Goal: Information Seeking & Learning: Learn about a topic

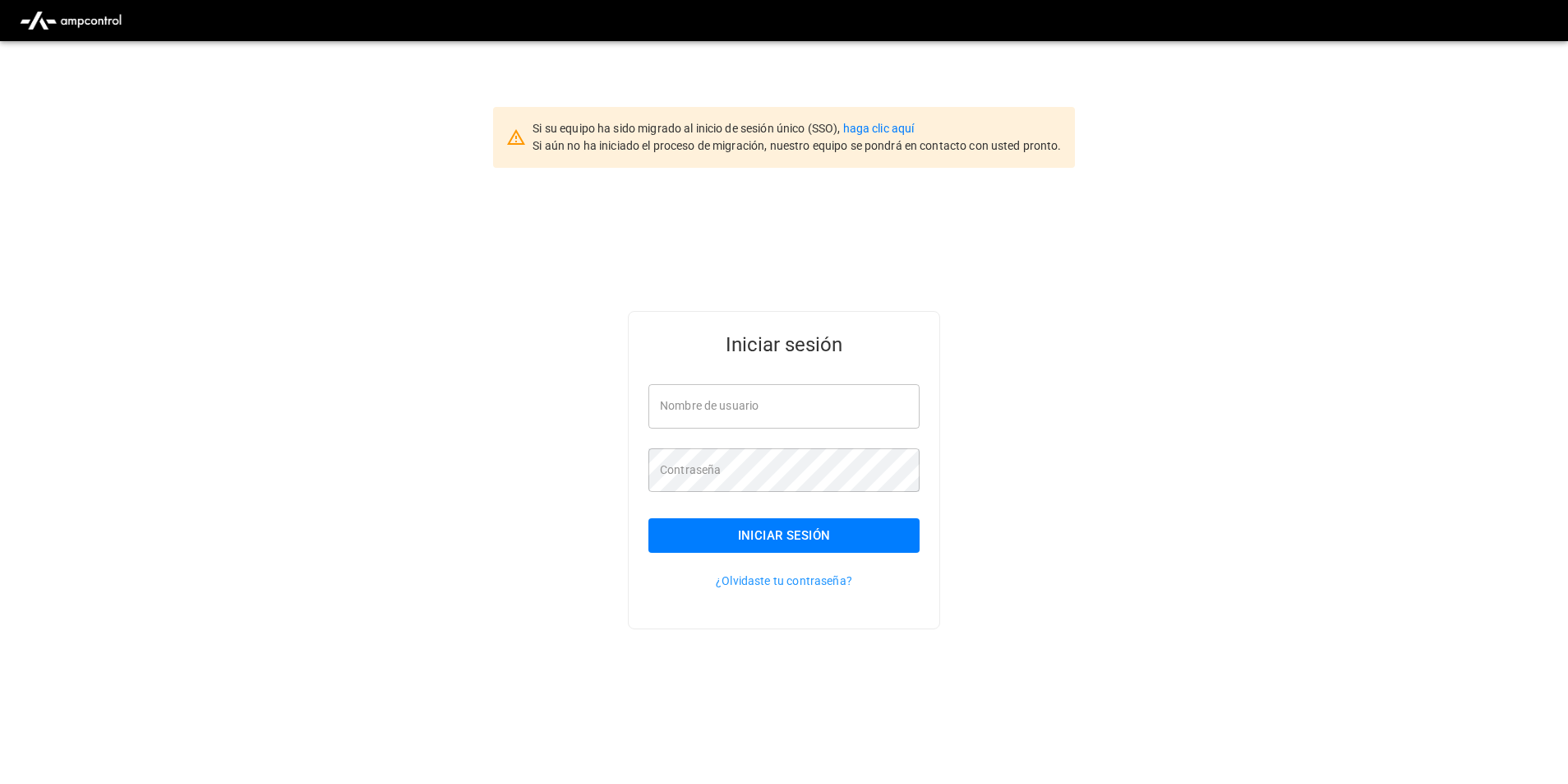
type input "**********"
click at [803, 543] on button "Iniciar sesión" at bounding box center [784, 535] width 271 height 34
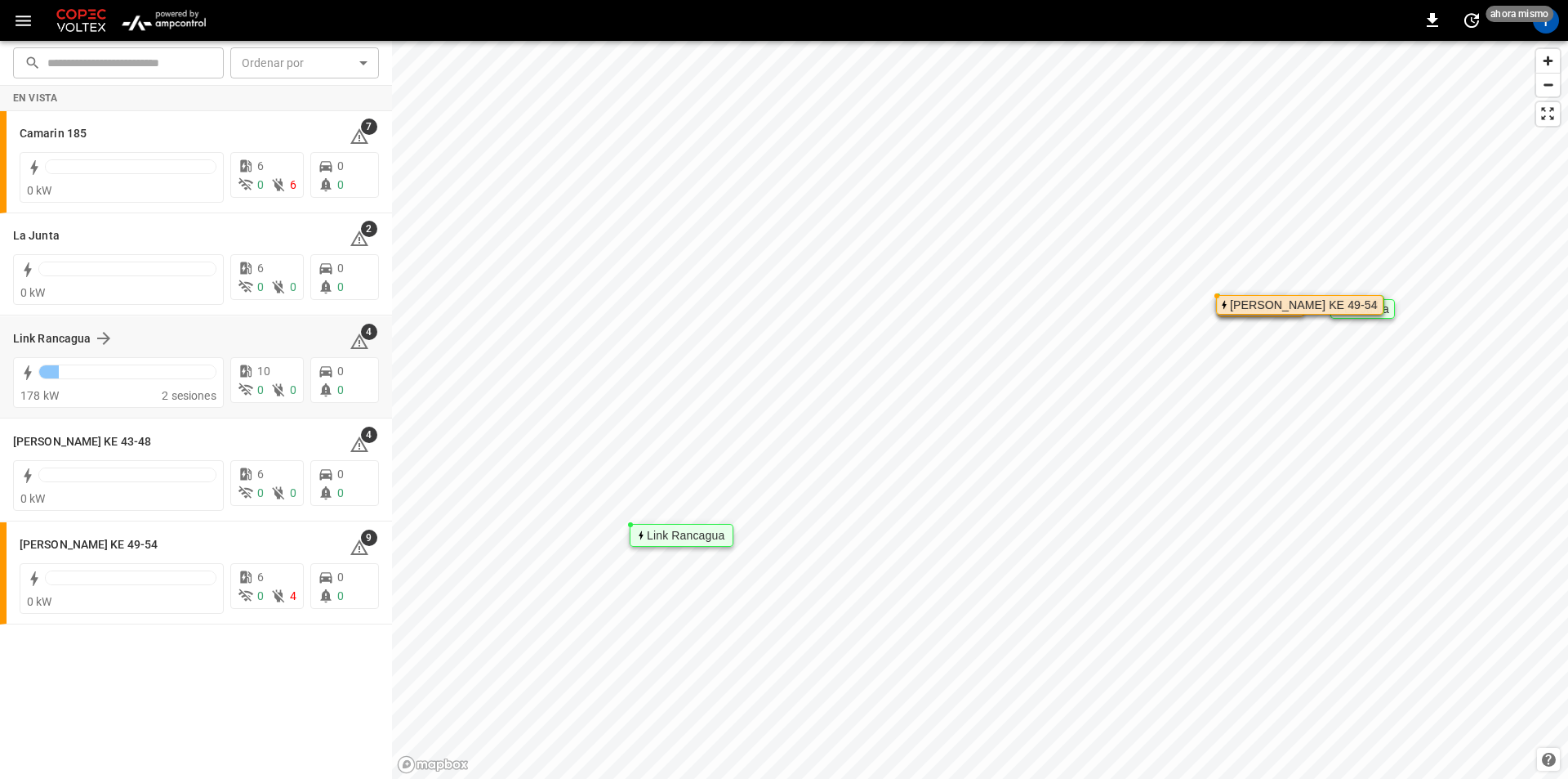
click at [33, 327] on div "Link Rancagua 4" at bounding box center [196, 339] width 366 height 31
click at [54, 338] on h6 "Link Rancagua" at bounding box center [52, 339] width 78 height 18
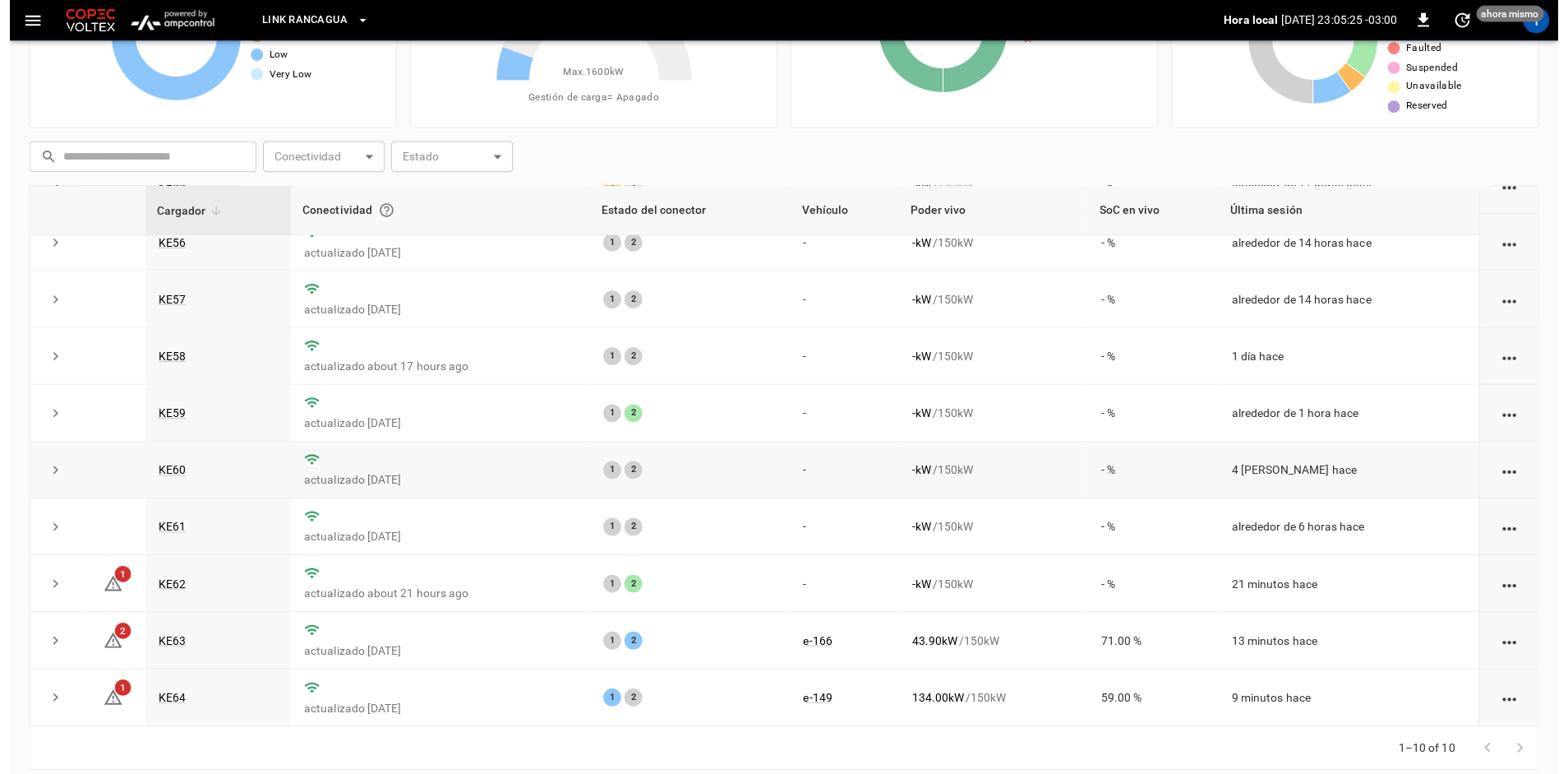
scroll to position [156, 0]
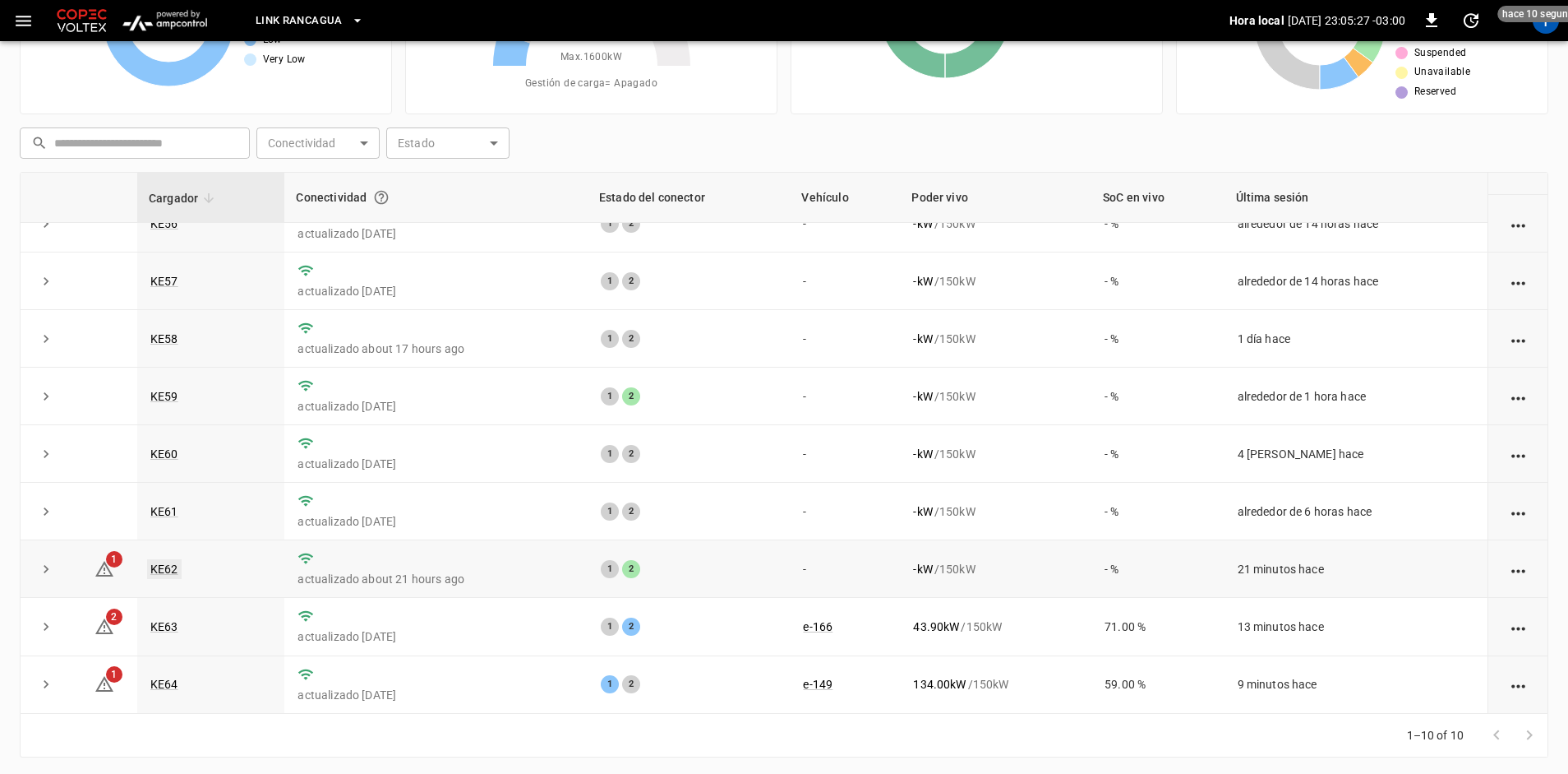
click at [168, 570] on link "KE62" at bounding box center [164, 569] width 34 height 20
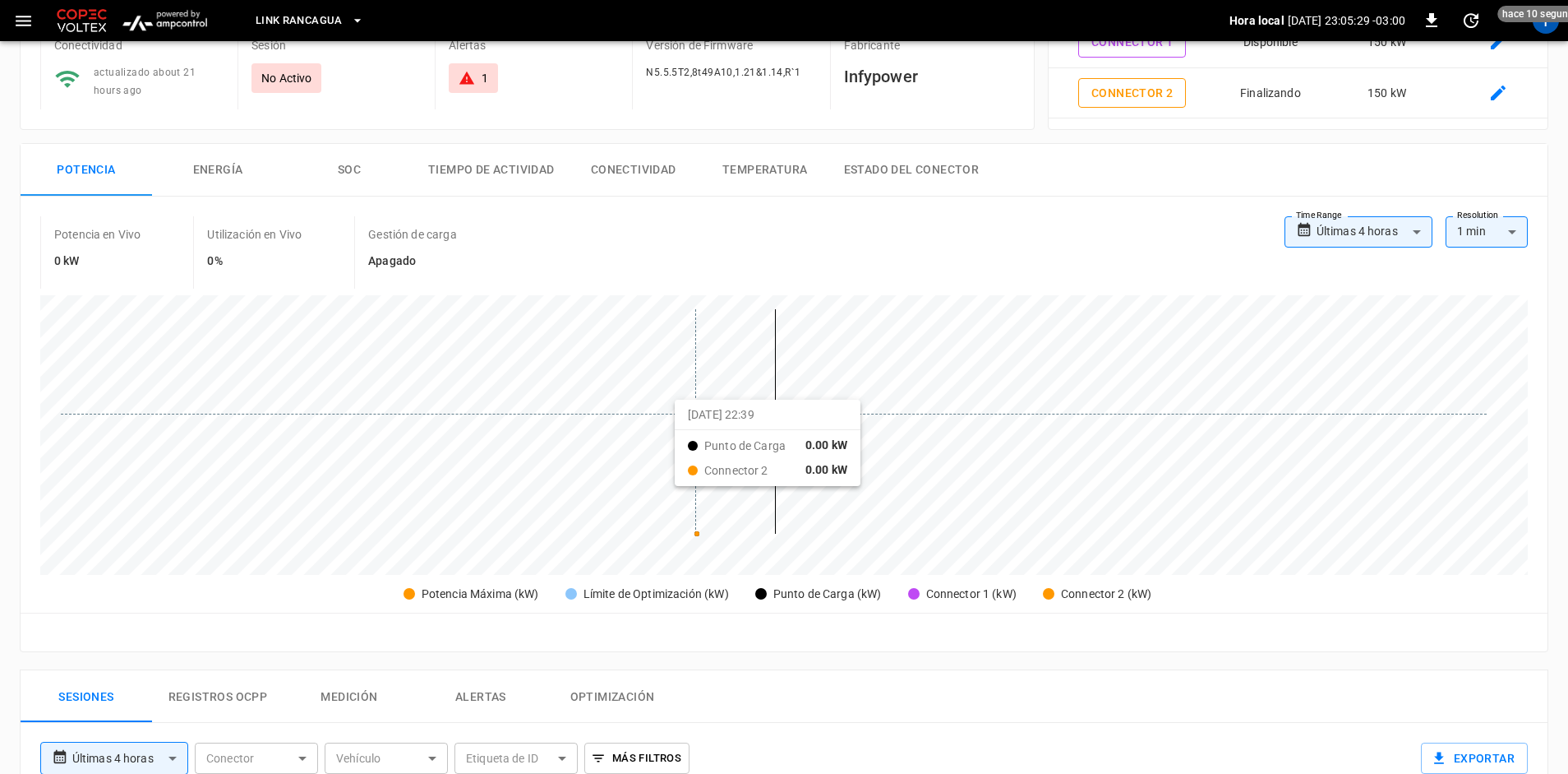
scroll to position [411, 0]
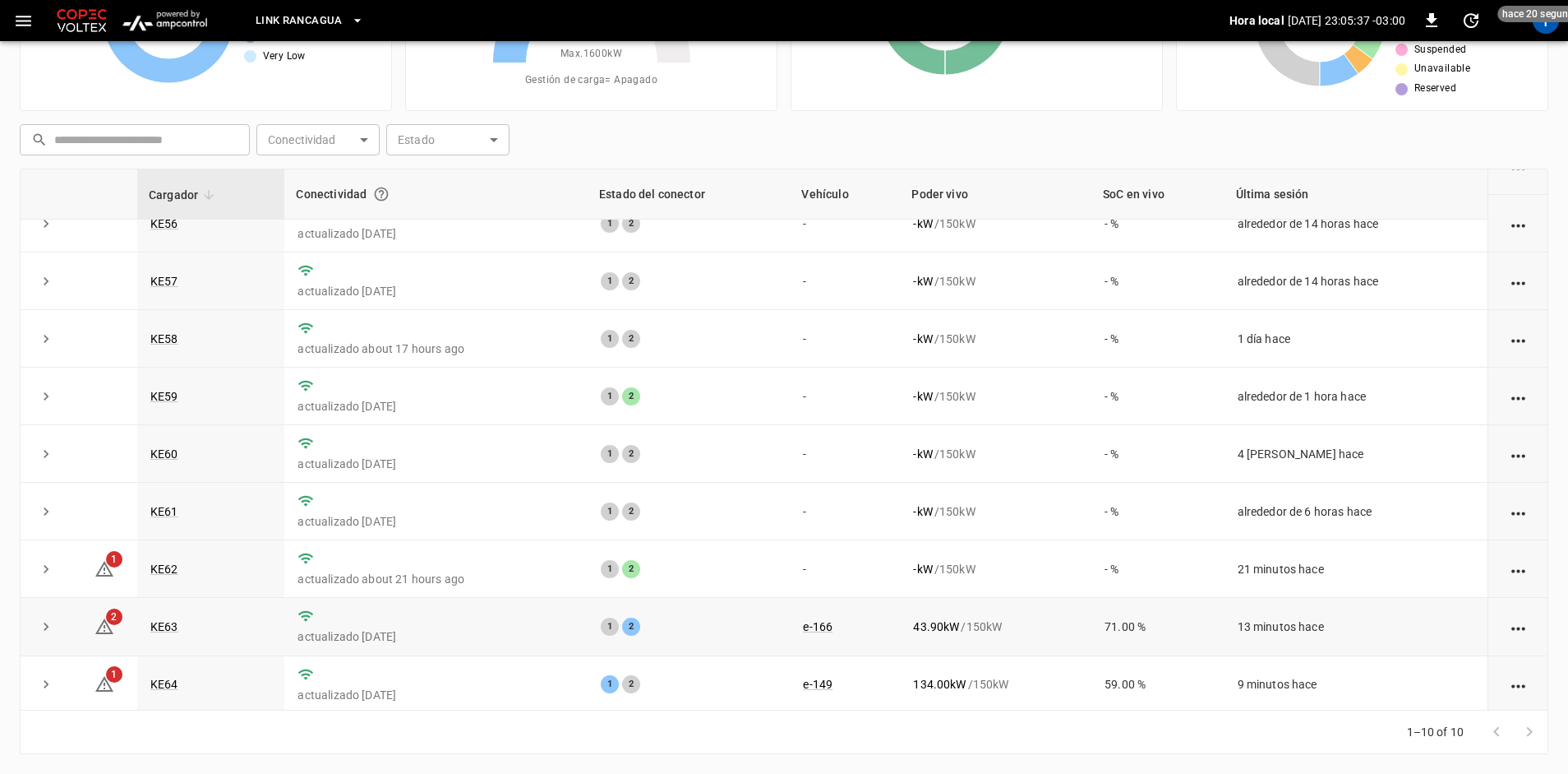
scroll to position [87, 0]
click at [165, 674] on link "KE64" at bounding box center [164, 681] width 34 height 20
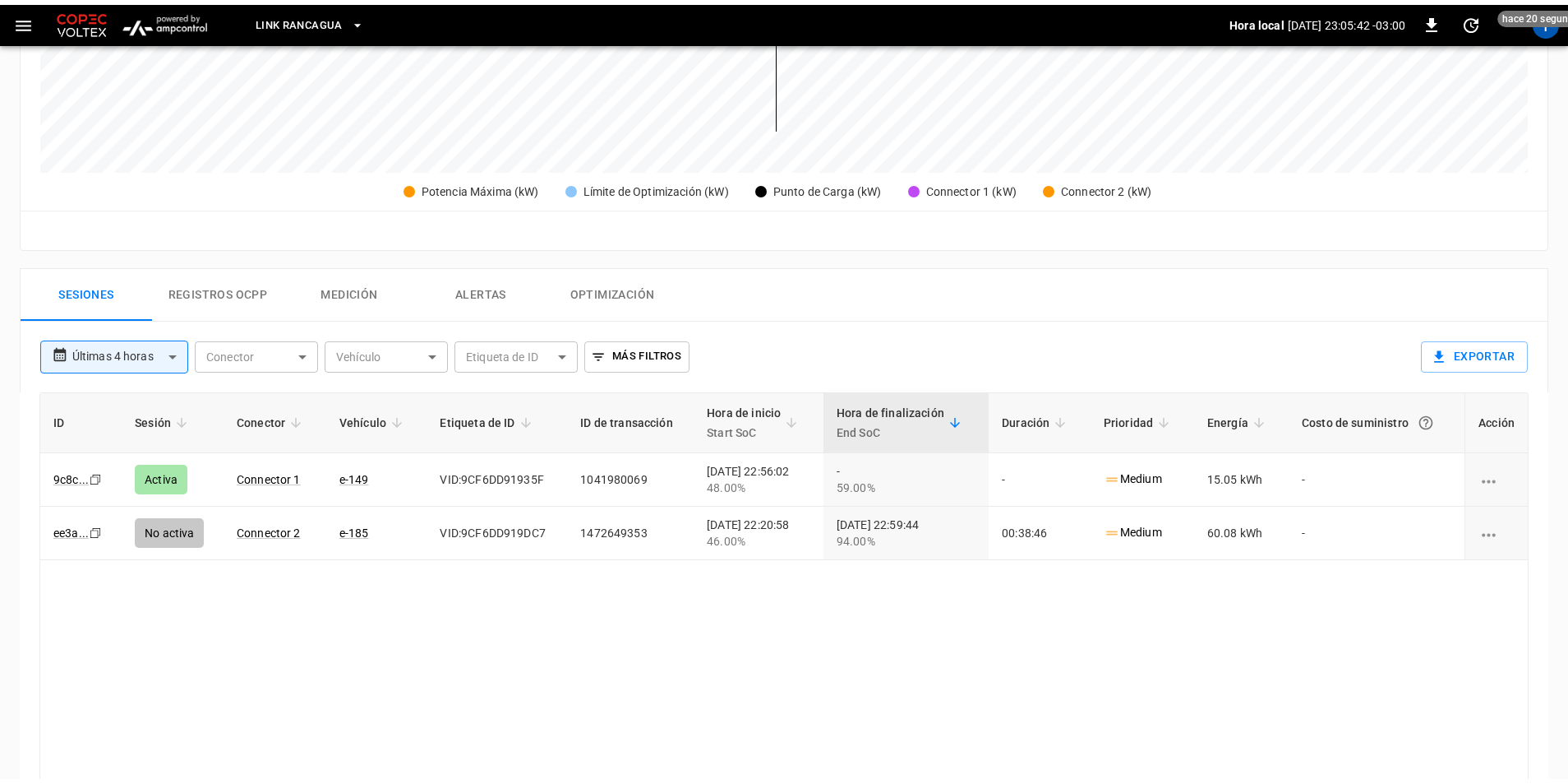
scroll to position [658, 0]
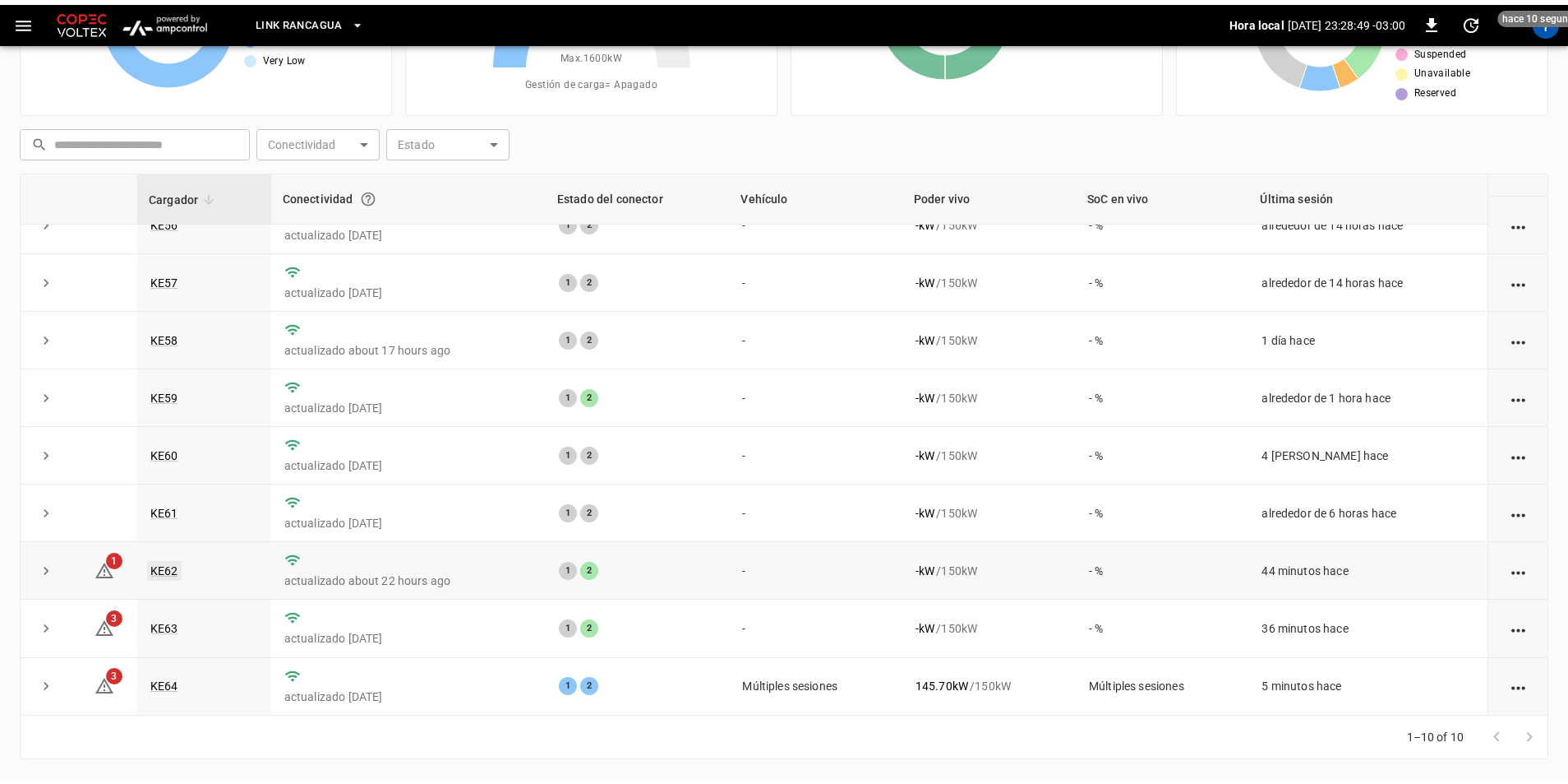
scroll to position [156, 0]
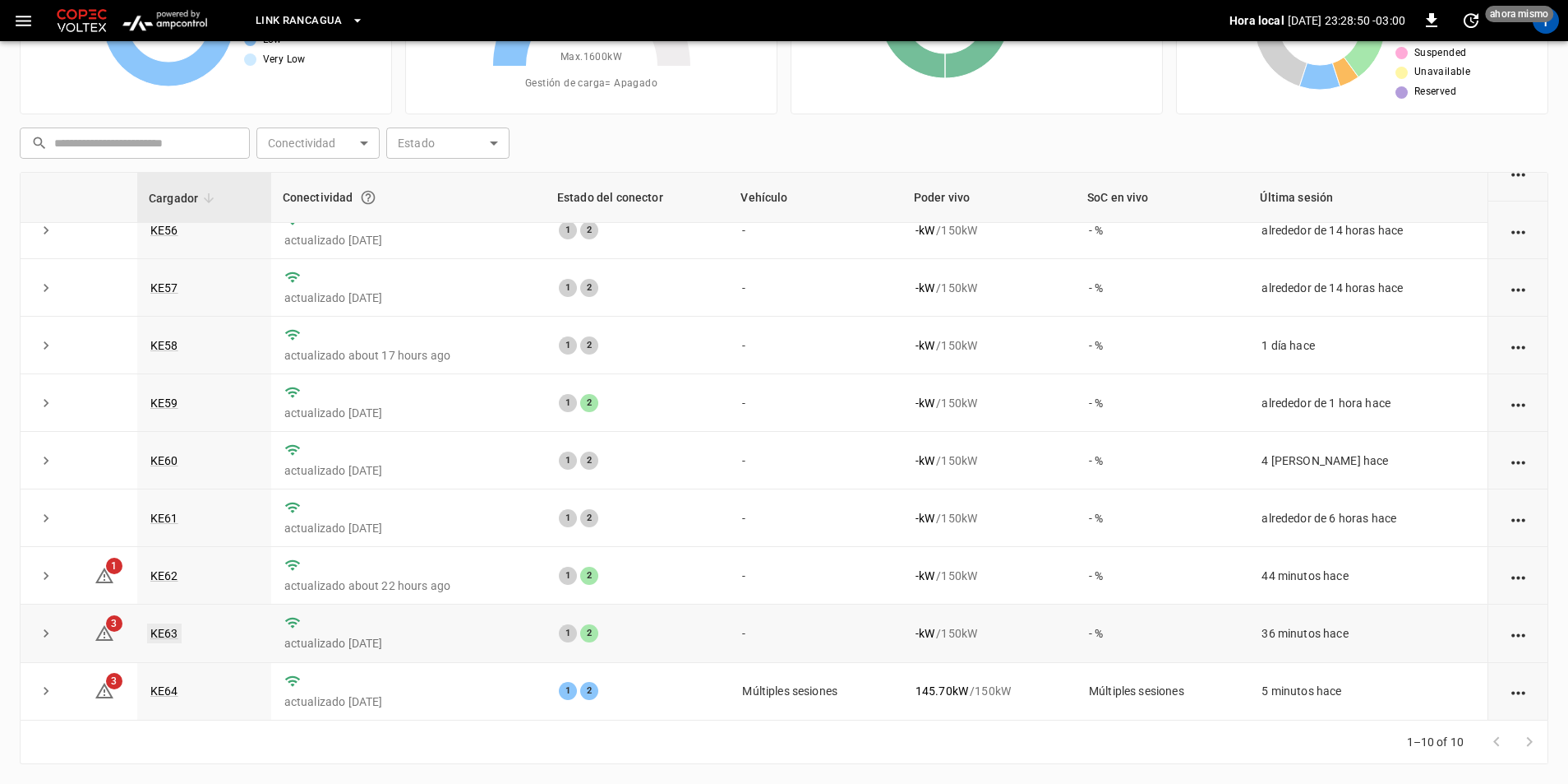
click at [164, 635] on link "KE63" at bounding box center [164, 633] width 34 height 20
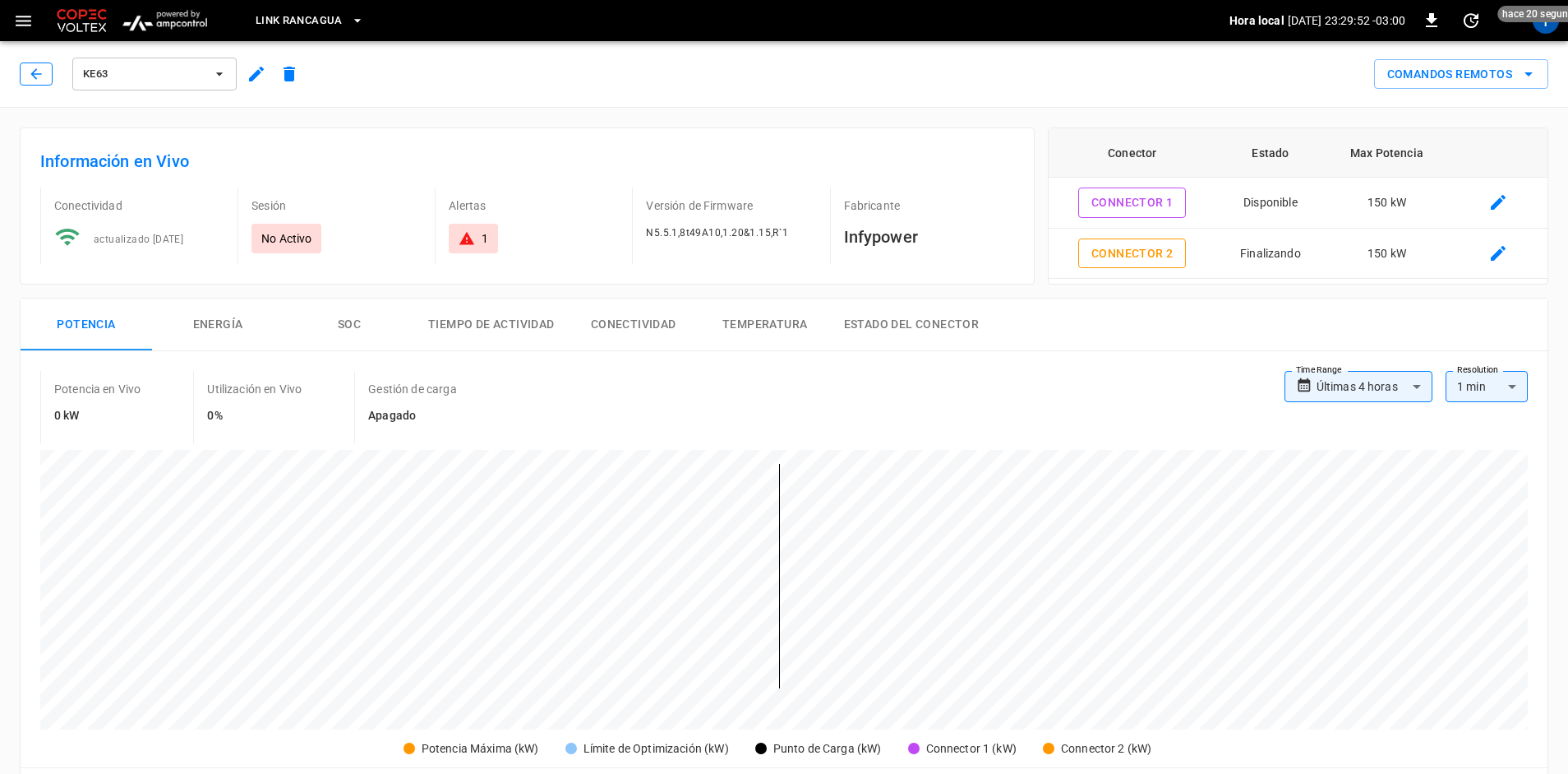
click at [38, 81] on icon "button" at bounding box center [36, 73] width 17 height 17
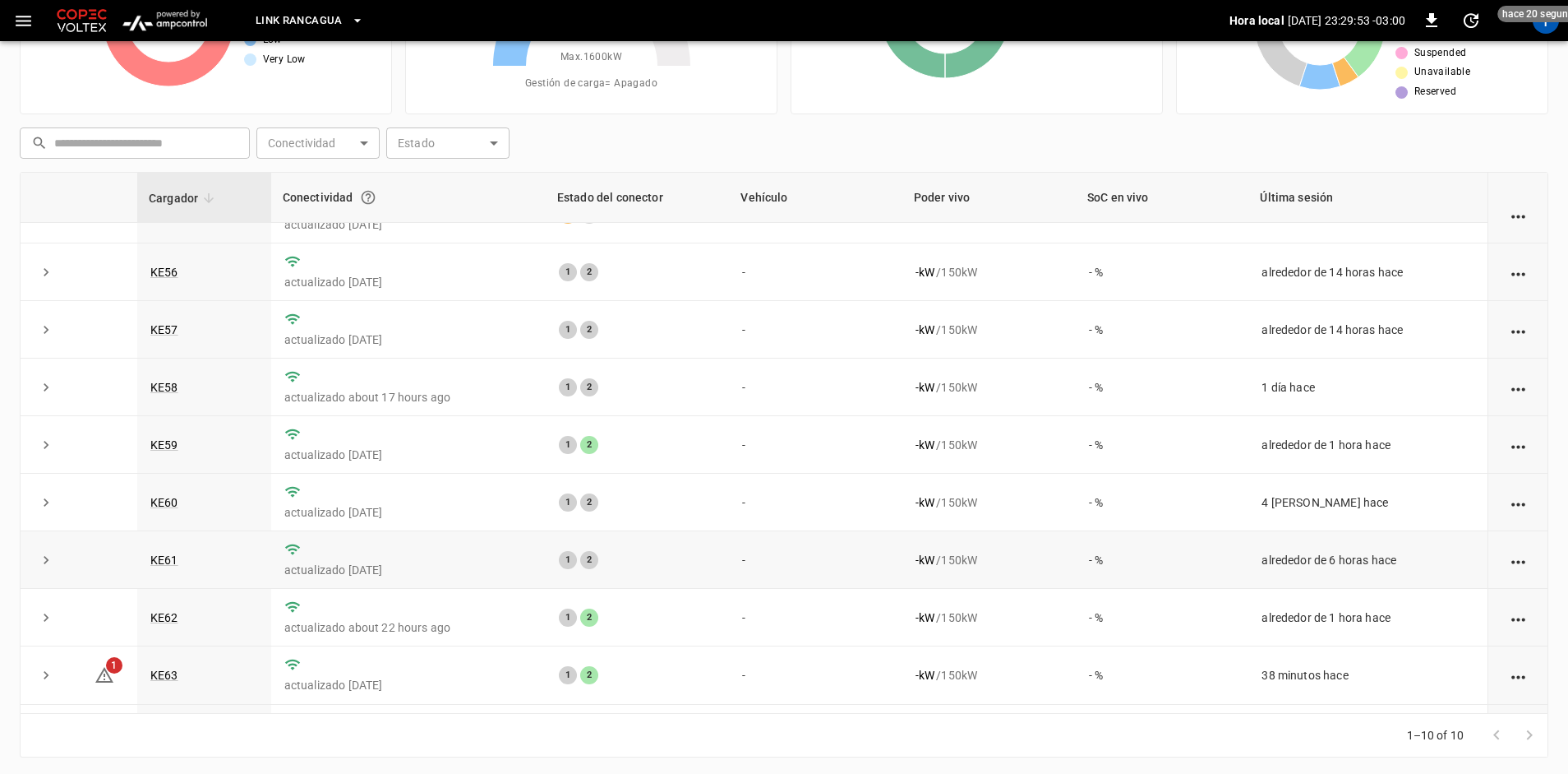
scroll to position [87, 0]
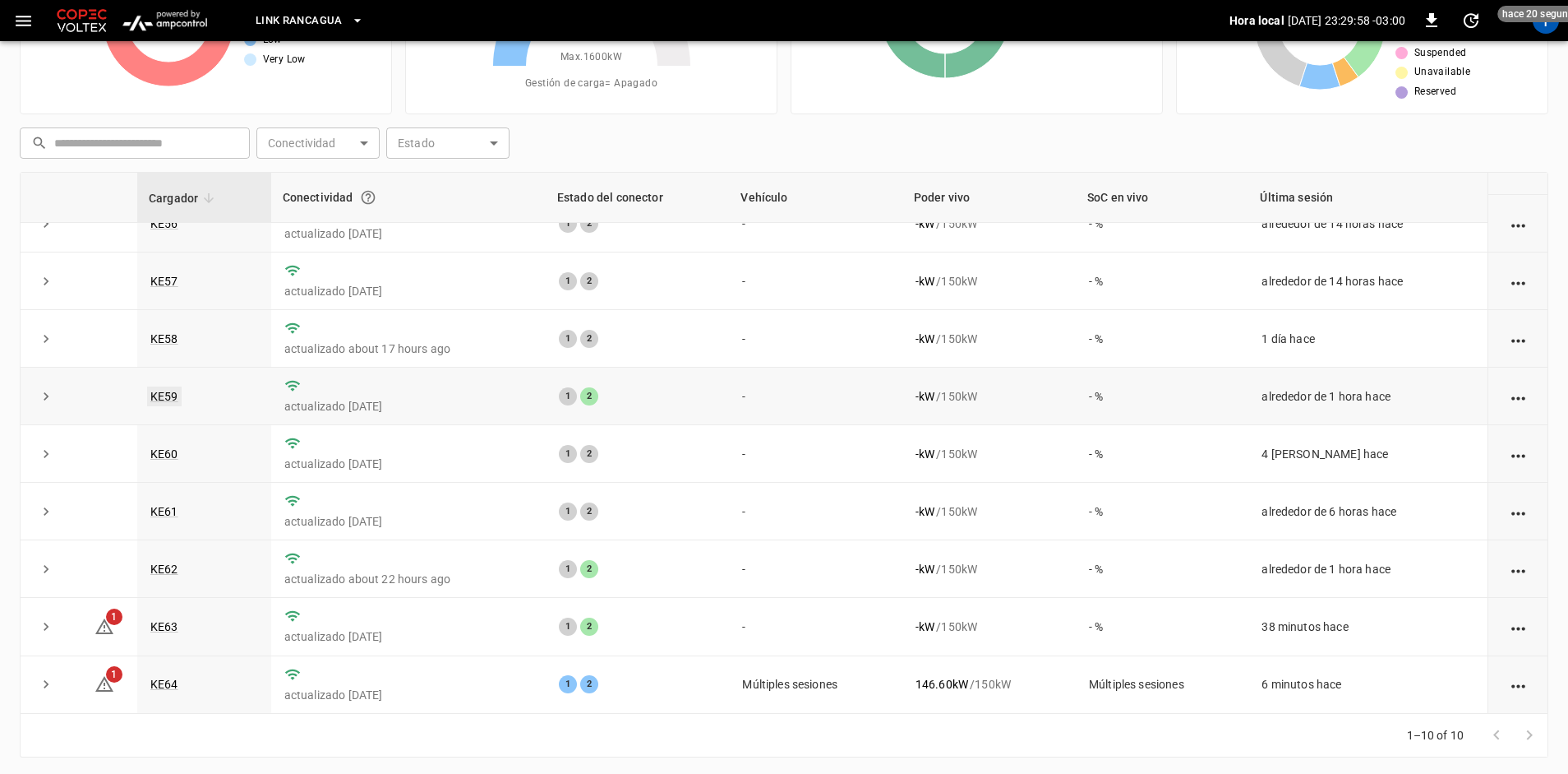
click at [151, 406] on link "KE59" at bounding box center [164, 396] width 34 height 20
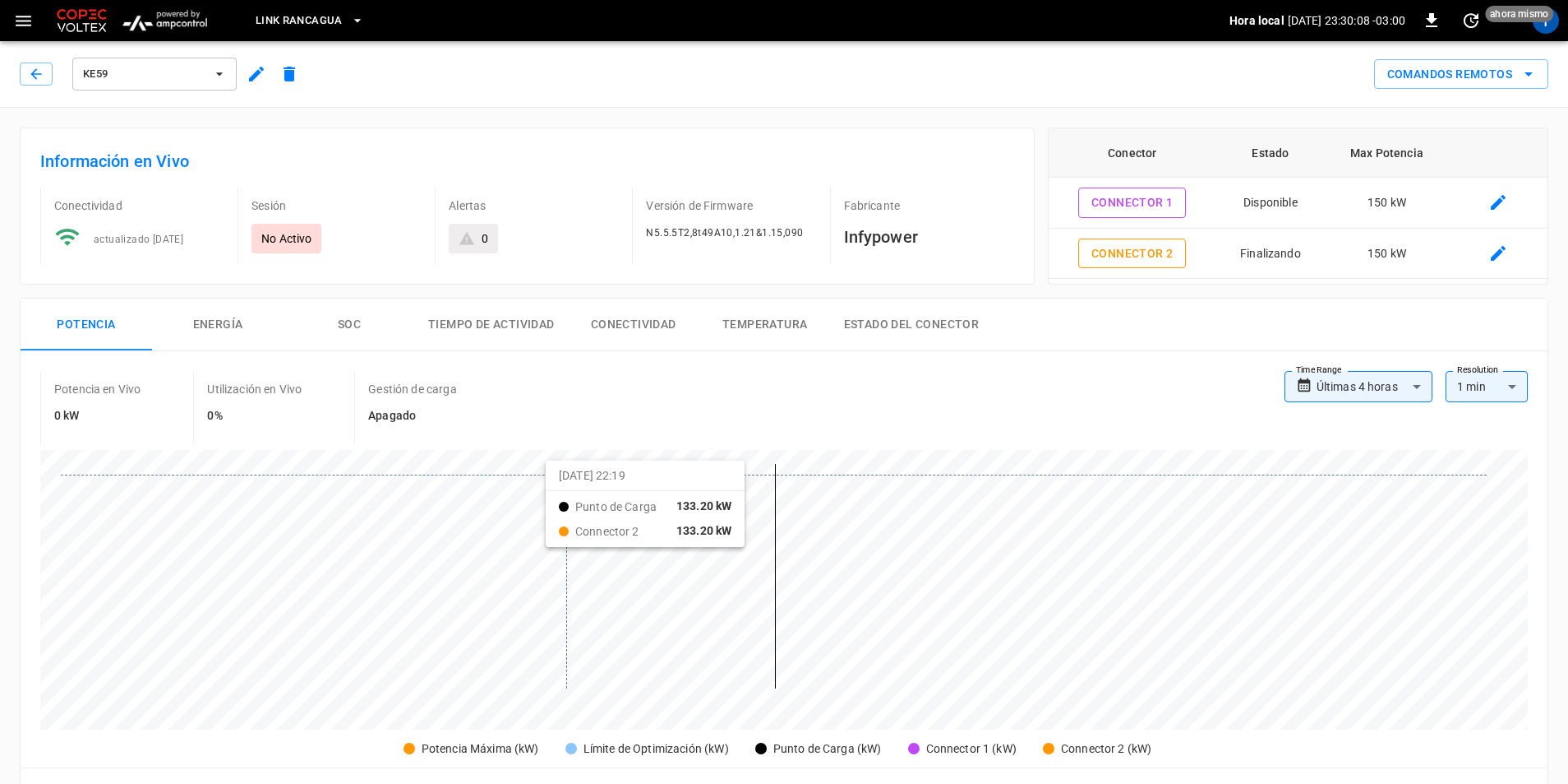
click at [566, 475] on div at bounding box center [774, 575] width 1426 height 224
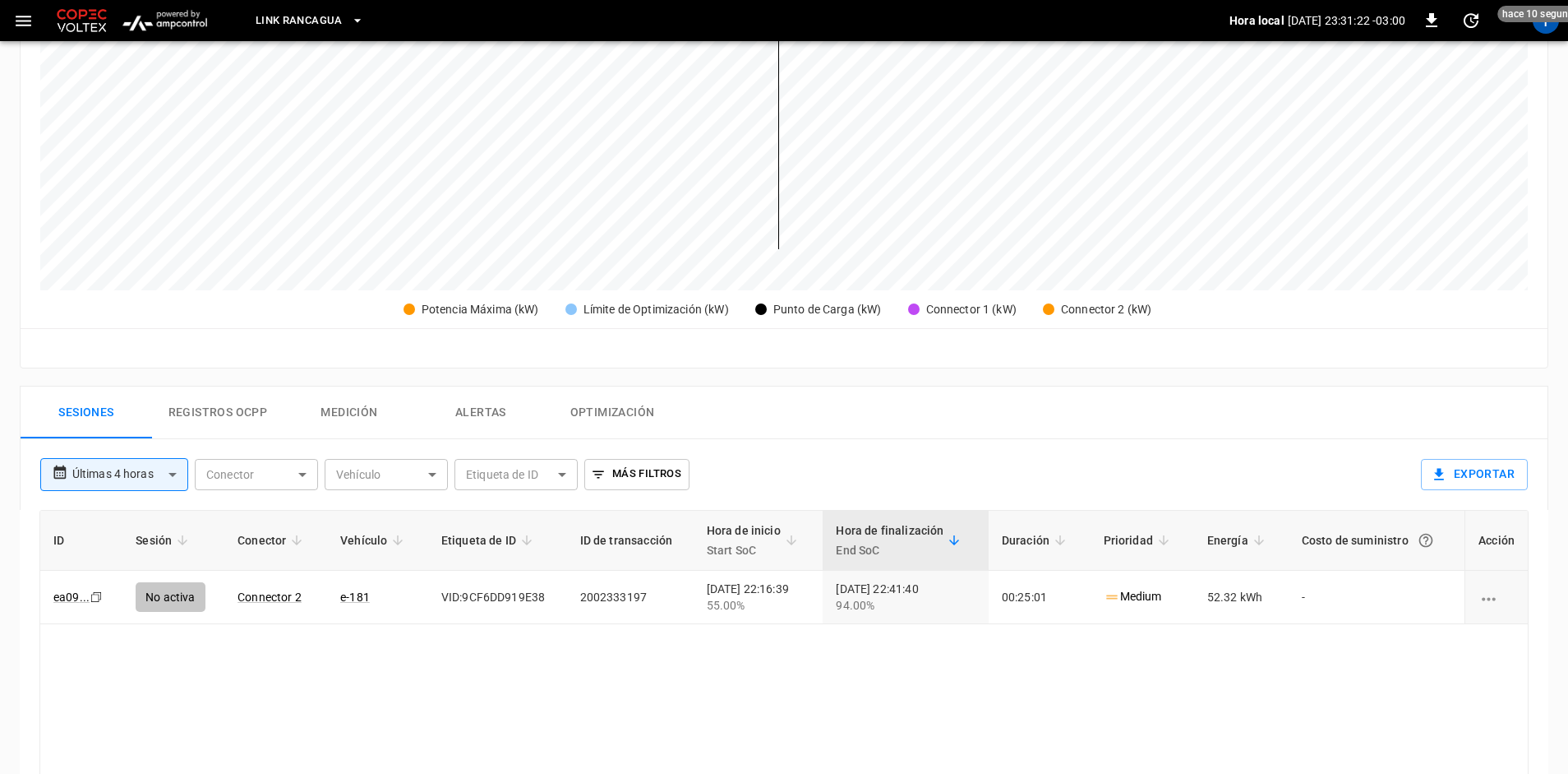
scroll to position [411, 0]
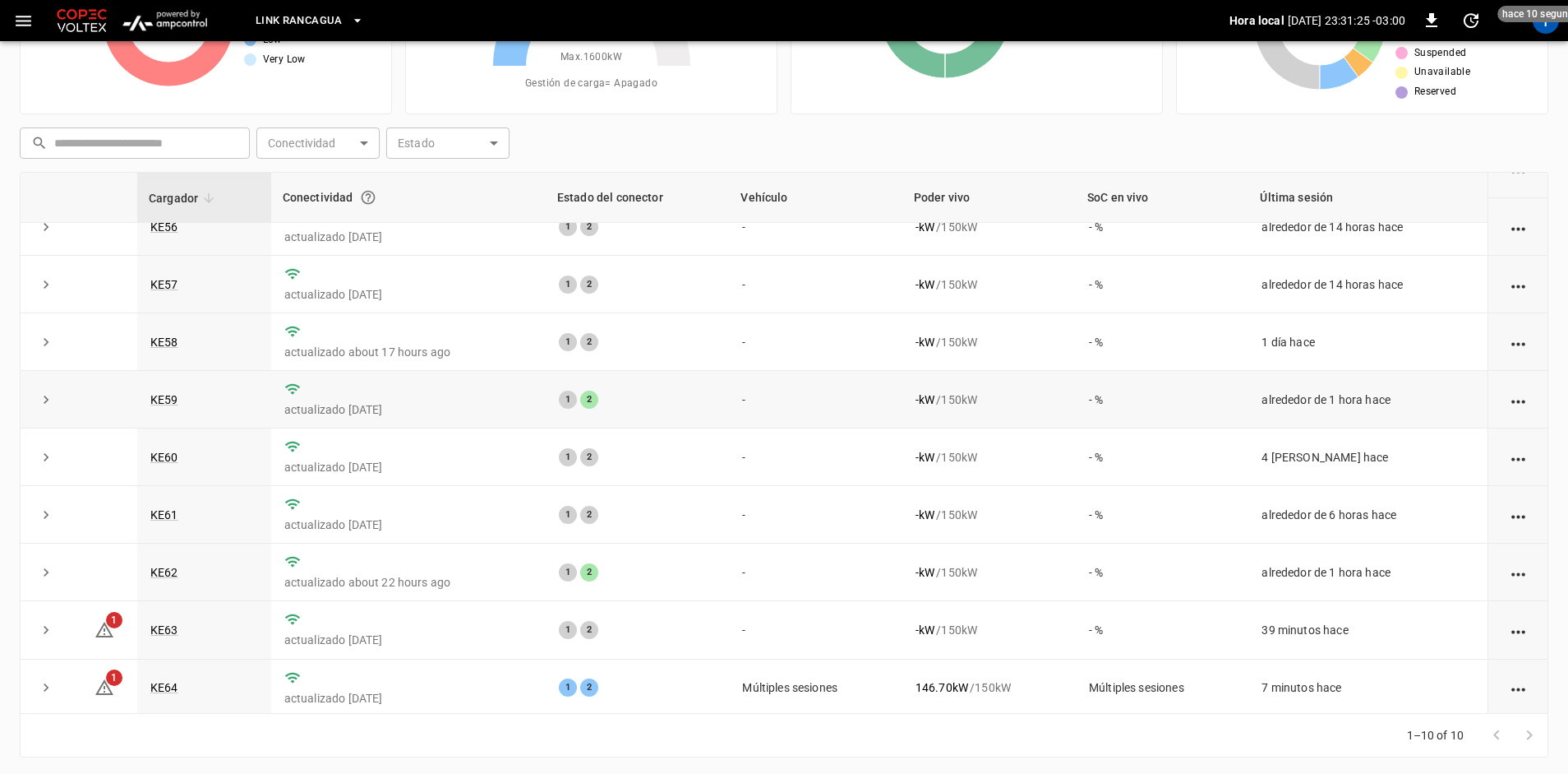
scroll to position [87, 0]
click at [172, 573] on link "KE62" at bounding box center [164, 569] width 34 height 20
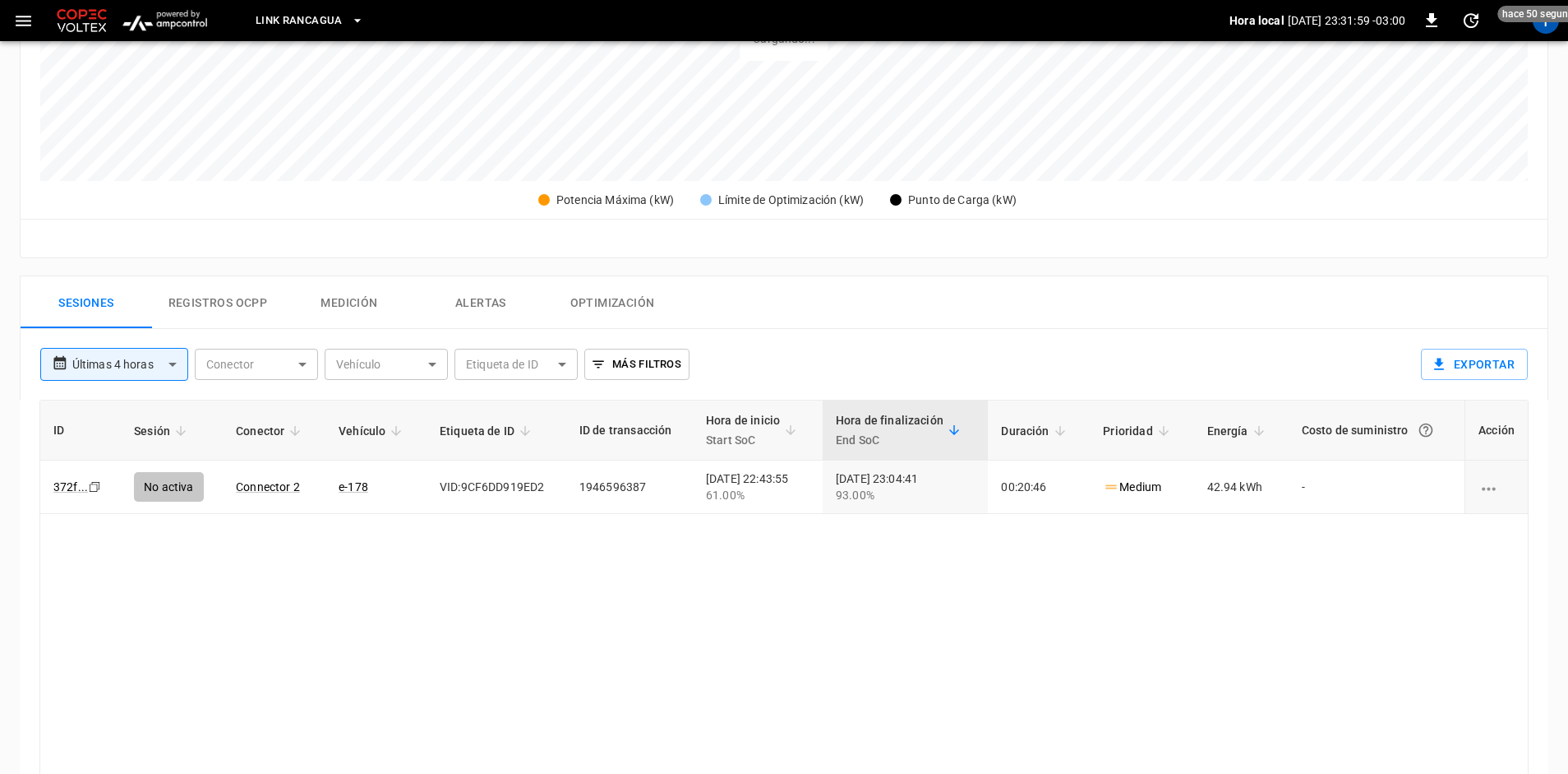
scroll to position [565, 0]
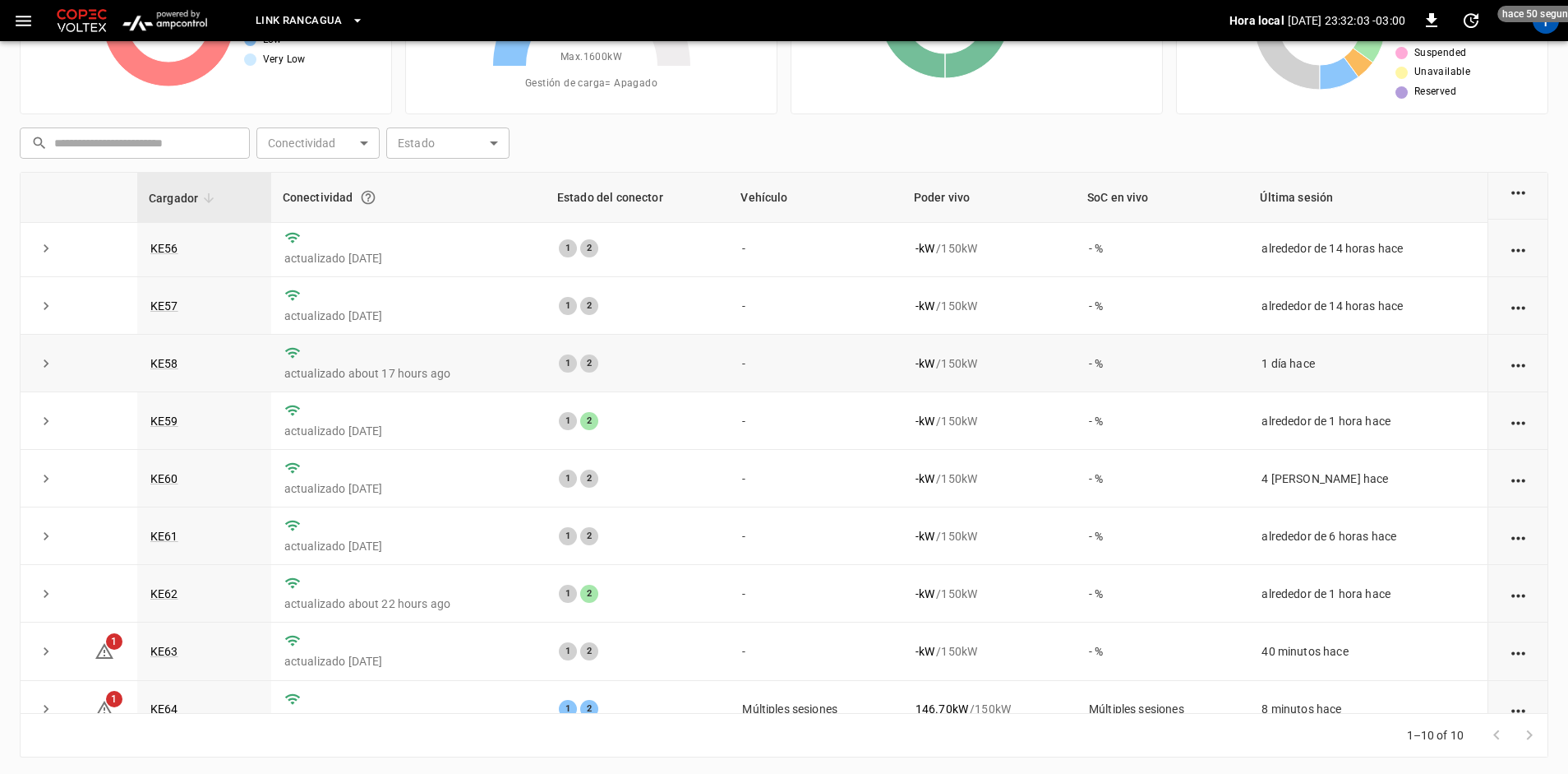
scroll to position [87, 0]
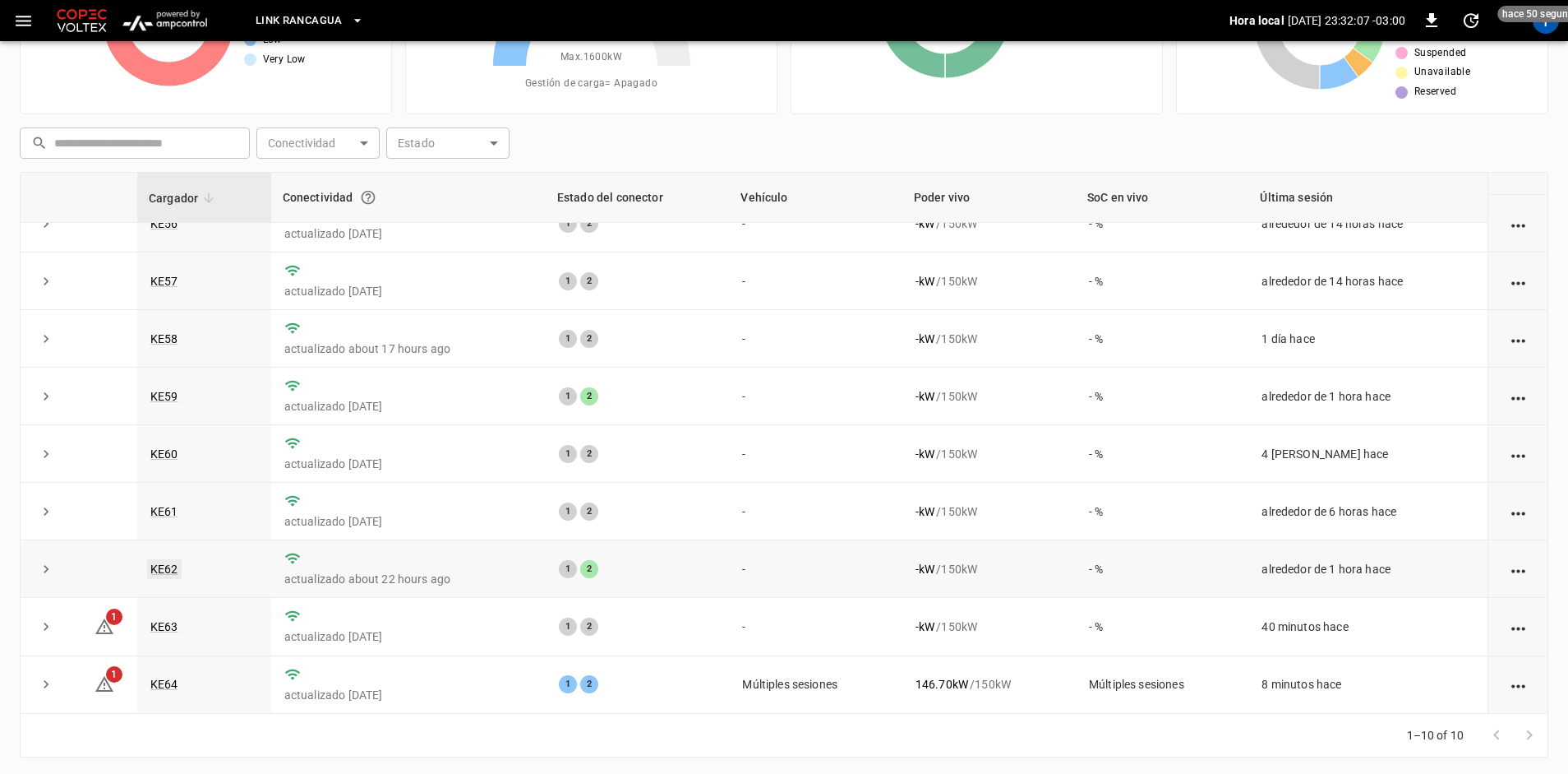
click at [156, 571] on link "KE62" at bounding box center [164, 569] width 34 height 20
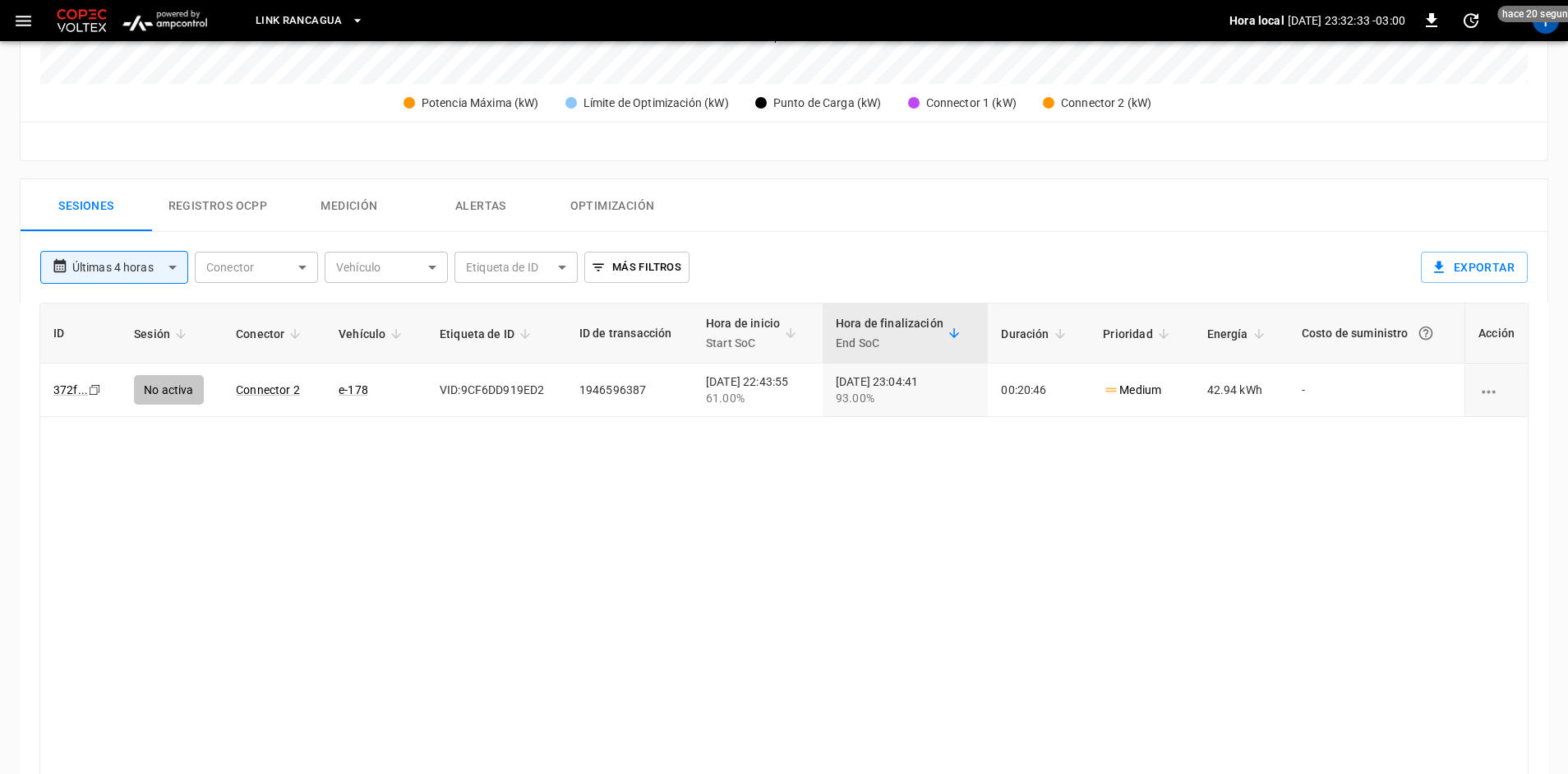
scroll to position [657, 0]
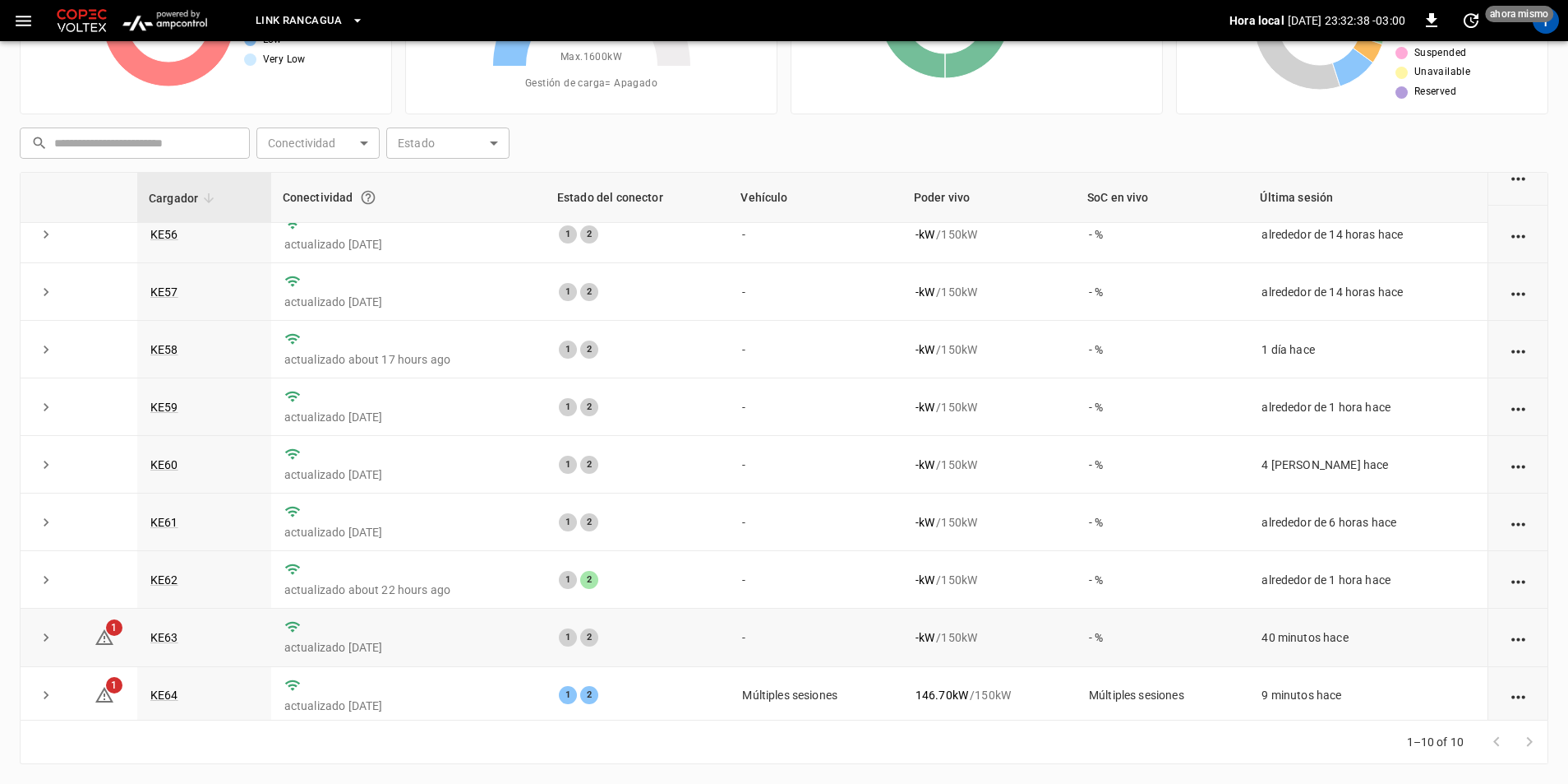
scroll to position [87, 0]
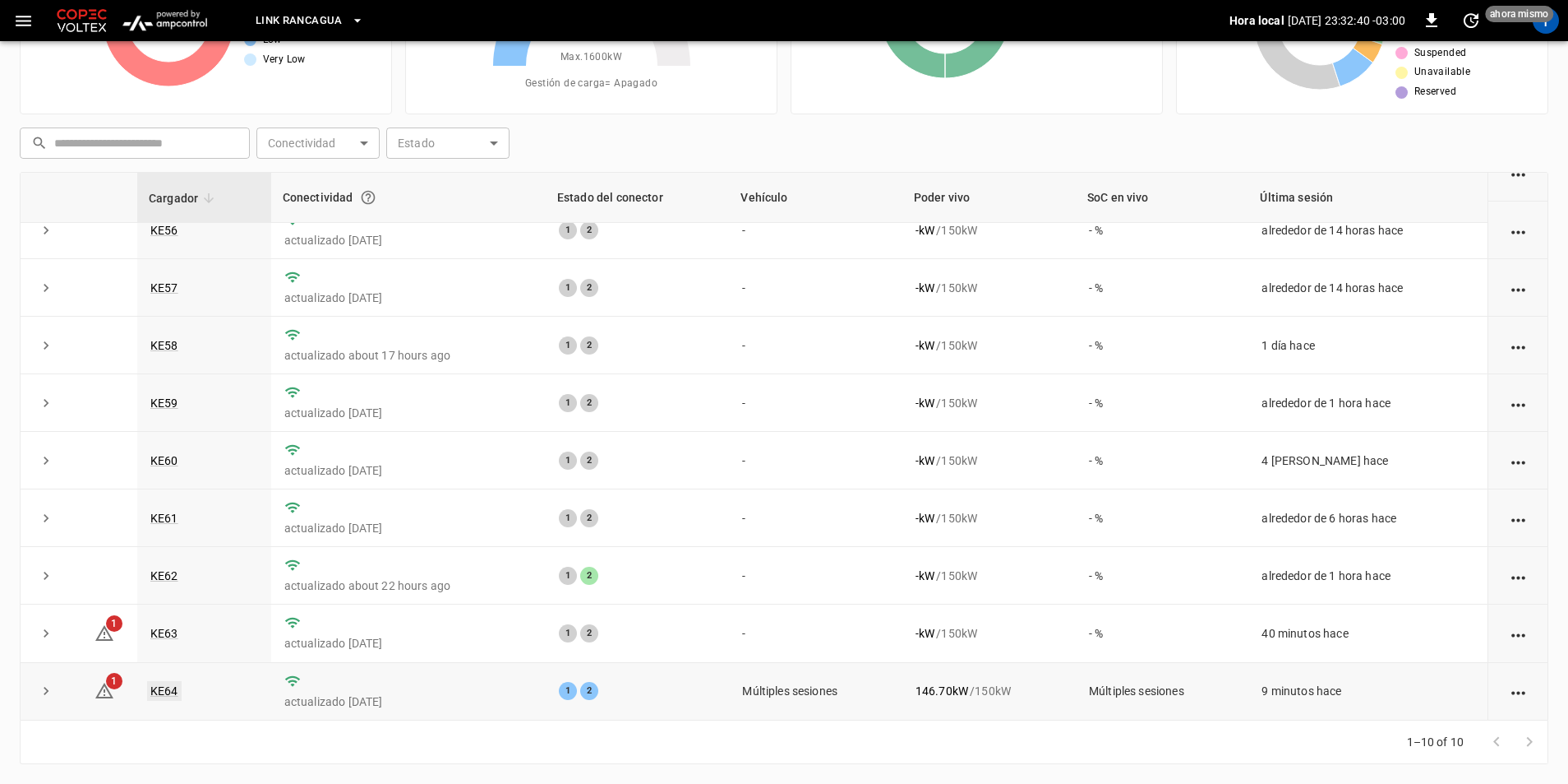
click at [164, 683] on link "KE64" at bounding box center [164, 691] width 34 height 20
